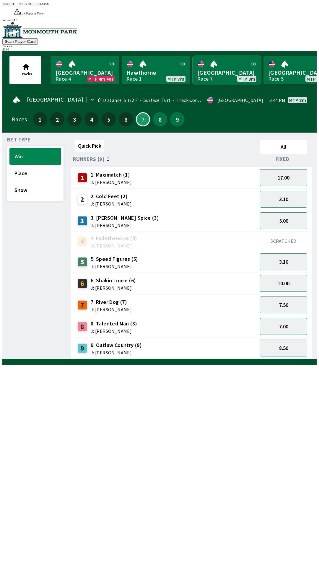
click at [216, 67] on link "[GEOGRAPHIC_DATA] Race 7 MTP 8m" at bounding box center [227, 70] width 69 height 28
click at [284, 275] on button "10.00" at bounding box center [283, 283] width 47 height 17
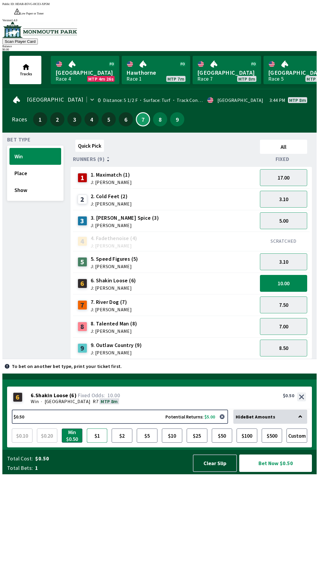
click at [97, 443] on button "$1" at bounding box center [97, 436] width 21 height 14
click at [125, 443] on button "$2" at bounding box center [122, 436] width 21 height 14
click at [211, 472] on button "Clear Slip" at bounding box center [215, 463] width 44 height 17
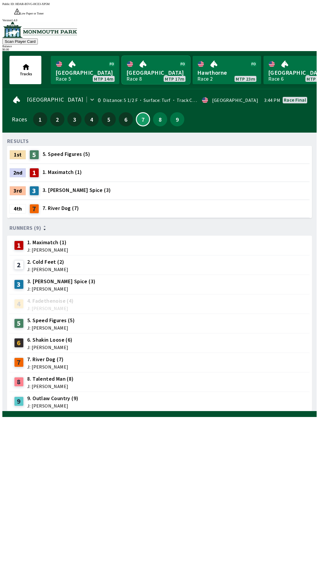
click at [159, 65] on link "[GEOGRAPHIC_DATA] Race 8 MTP 17m" at bounding box center [156, 70] width 69 height 28
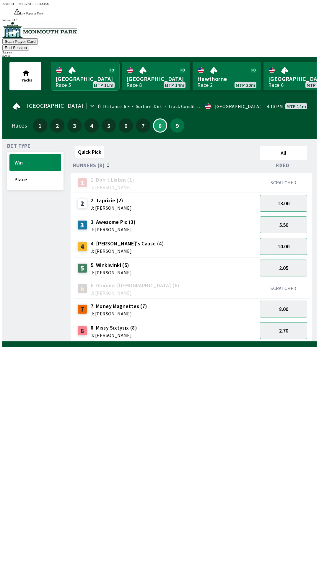
click at [92, 62] on link "Canterbury Park Race 5 MTP 11m" at bounding box center [85, 76] width 69 height 28
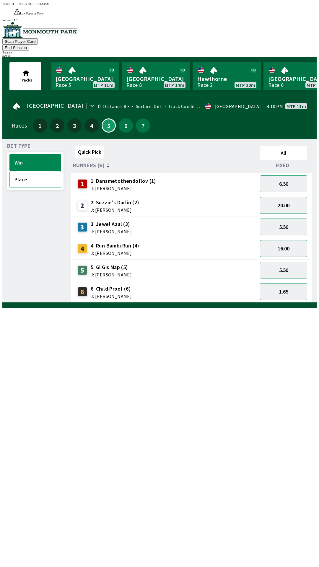
click at [31, 171] on button "Place" at bounding box center [35, 179] width 52 height 17
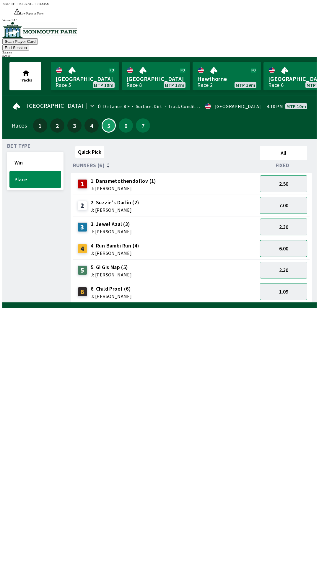
click at [289, 240] on button "6.00" at bounding box center [283, 248] width 47 height 17
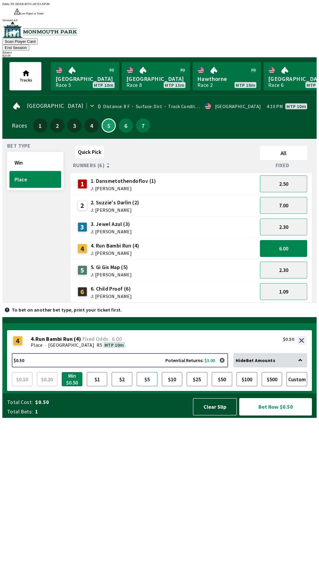
click at [150, 386] on button "$5" at bounding box center [147, 379] width 21 height 14
click at [273, 416] on button "Bet Now $5.00" at bounding box center [275, 406] width 73 height 17
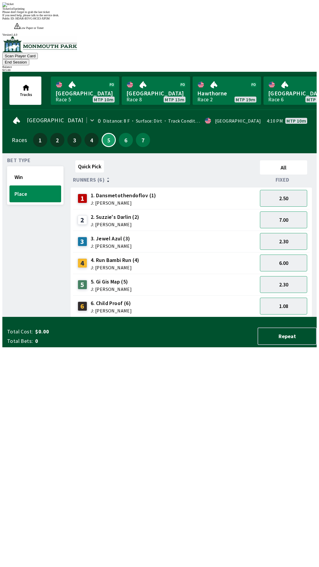
click at [229, 317] on div "Quick Pick All Runners (6) Fixed 1 1. Dansmetothendoflov (1) J: [PERSON_NAME] 2…" at bounding box center [194, 237] width 246 height 159
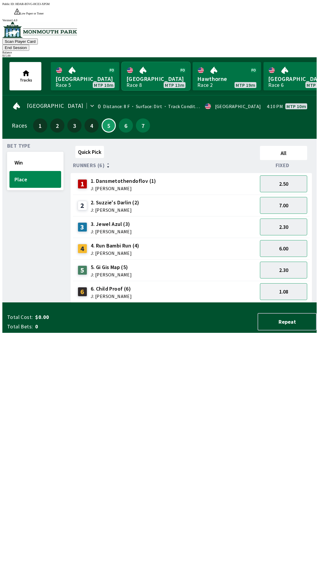
click at [161, 63] on link "[GEOGRAPHIC_DATA] Race 8 MTP 13m" at bounding box center [156, 76] width 69 height 28
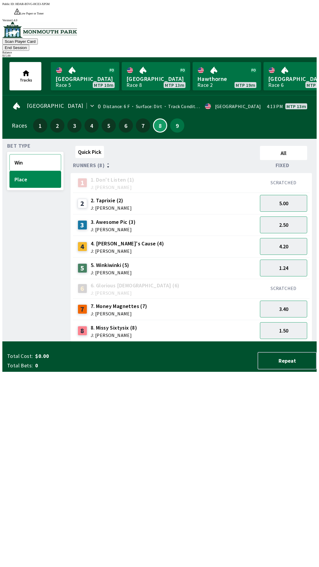
click at [42, 154] on button "Win" at bounding box center [35, 162] width 52 height 17
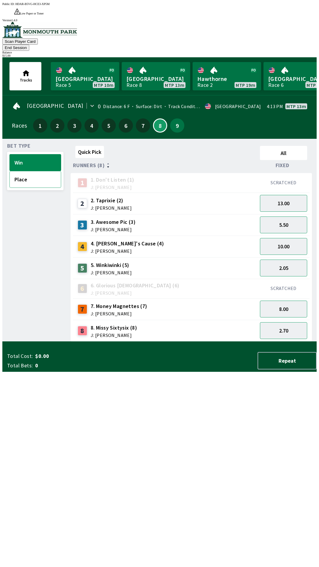
click at [36, 171] on button "Place" at bounding box center [35, 179] width 52 height 17
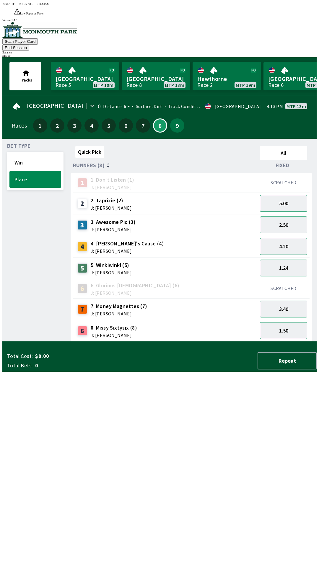
click at [298, 195] on button "5.00" at bounding box center [283, 203] width 47 height 17
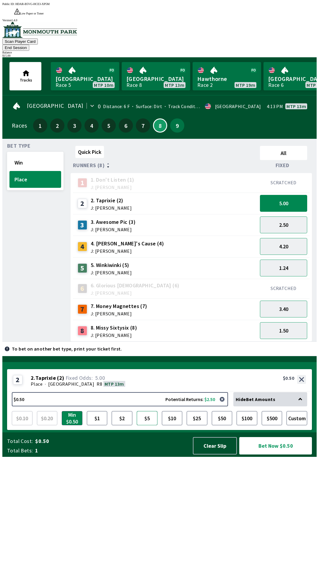
click at [151, 425] on button "$5" at bounding box center [147, 418] width 21 height 14
click at [277, 455] on button "Bet Now $5.00" at bounding box center [275, 445] width 73 height 17
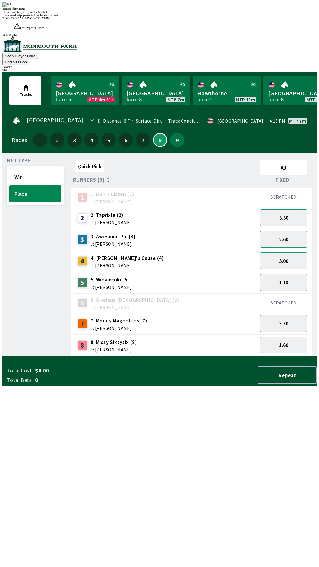
click at [222, 356] on div "Quick Pick All Runners (8) Fixed 1 1. Don't Listen (1) J: [PERSON_NAME] SCRATCH…" at bounding box center [194, 257] width 246 height 198
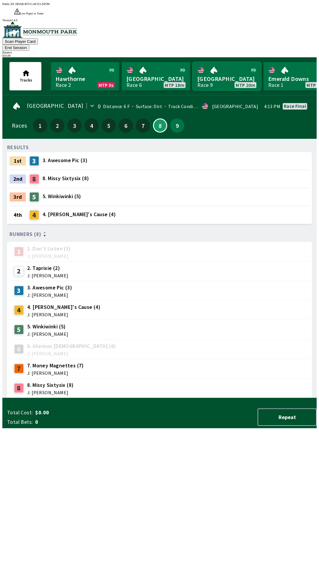
click at [223, 63] on link "[GEOGRAPHIC_DATA] Race 9 MTP 20m" at bounding box center [227, 76] width 69 height 28
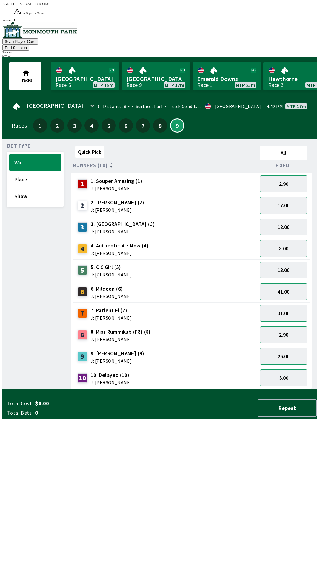
click at [29, 45] on button "End Session" at bounding box center [15, 48] width 27 height 6
